Goal: Task Accomplishment & Management: Use online tool/utility

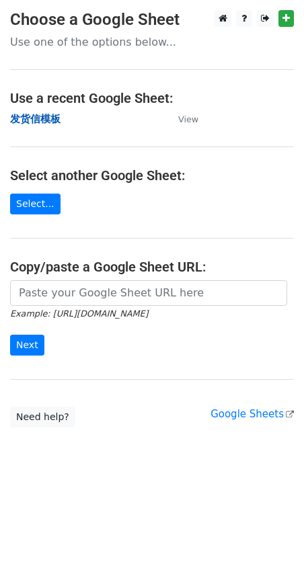
click at [48, 119] on strong "发货信模板" at bounding box center [35, 119] width 50 height 12
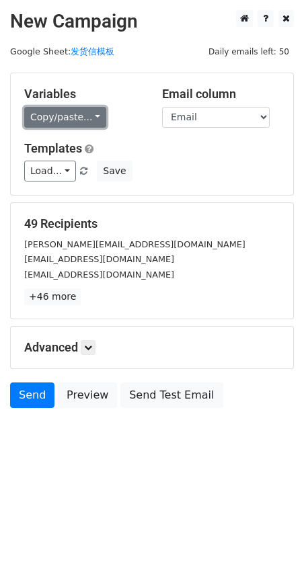
click at [54, 117] on link "Copy/paste..." at bounding box center [65, 117] width 82 height 21
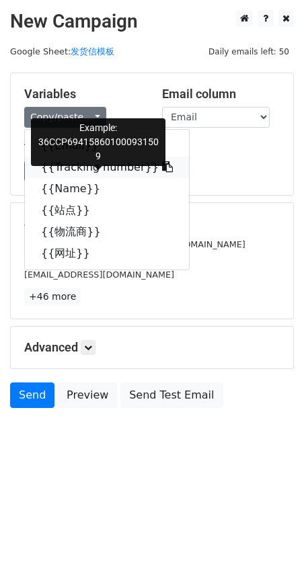
click at [69, 172] on link "{{Tracking number}}" at bounding box center [107, 168] width 164 height 22
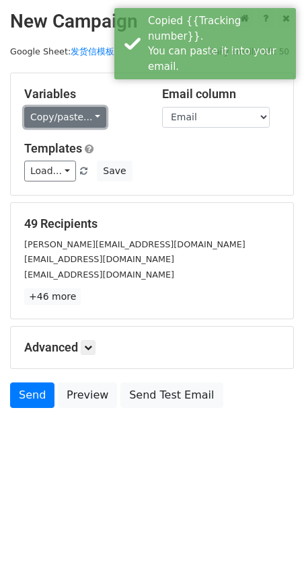
click at [61, 126] on link "Copy/paste..." at bounding box center [65, 117] width 82 height 21
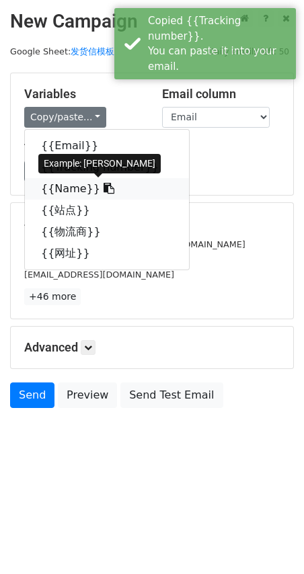
click at [65, 184] on link "{{Name}}" at bounding box center [107, 189] width 164 height 22
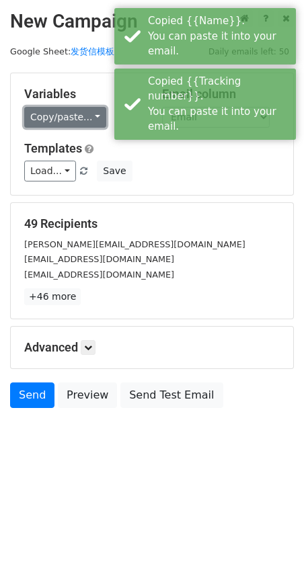
click at [36, 120] on link "Copy/paste..." at bounding box center [65, 117] width 82 height 21
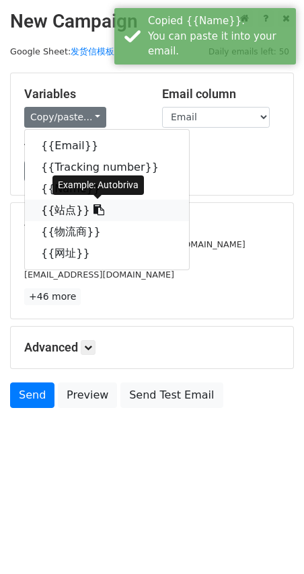
click at [48, 212] on link "{{站点}}" at bounding box center [107, 211] width 164 height 22
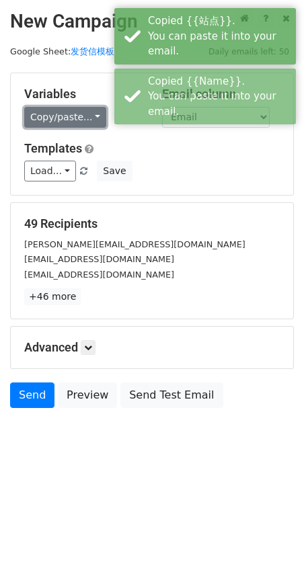
click at [73, 114] on link "Copy/paste..." at bounding box center [65, 117] width 82 height 21
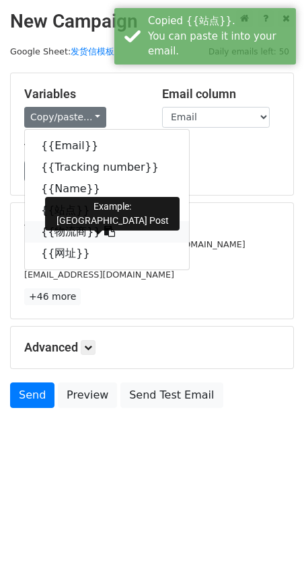
click at [65, 236] on link "{{物流商}}" at bounding box center [107, 232] width 164 height 22
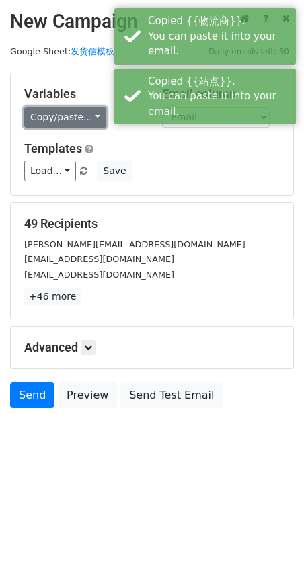
click at [50, 114] on link "Copy/paste..." at bounding box center [65, 117] width 82 height 21
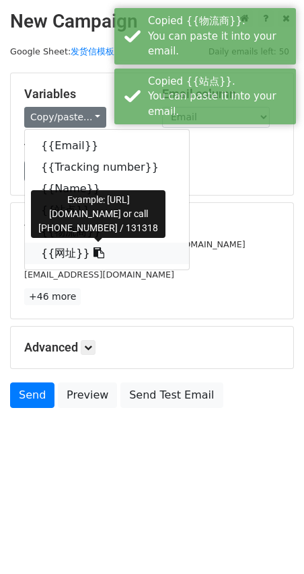
click at [59, 254] on link "{{网址}}" at bounding box center [107, 254] width 164 height 22
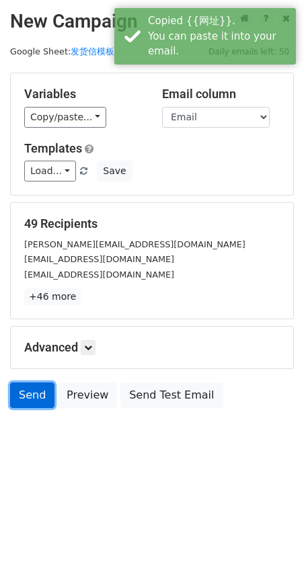
click at [36, 397] on link "Send" at bounding box center [32, 396] width 44 height 26
